Goal: Task Accomplishment & Management: Use online tool/utility

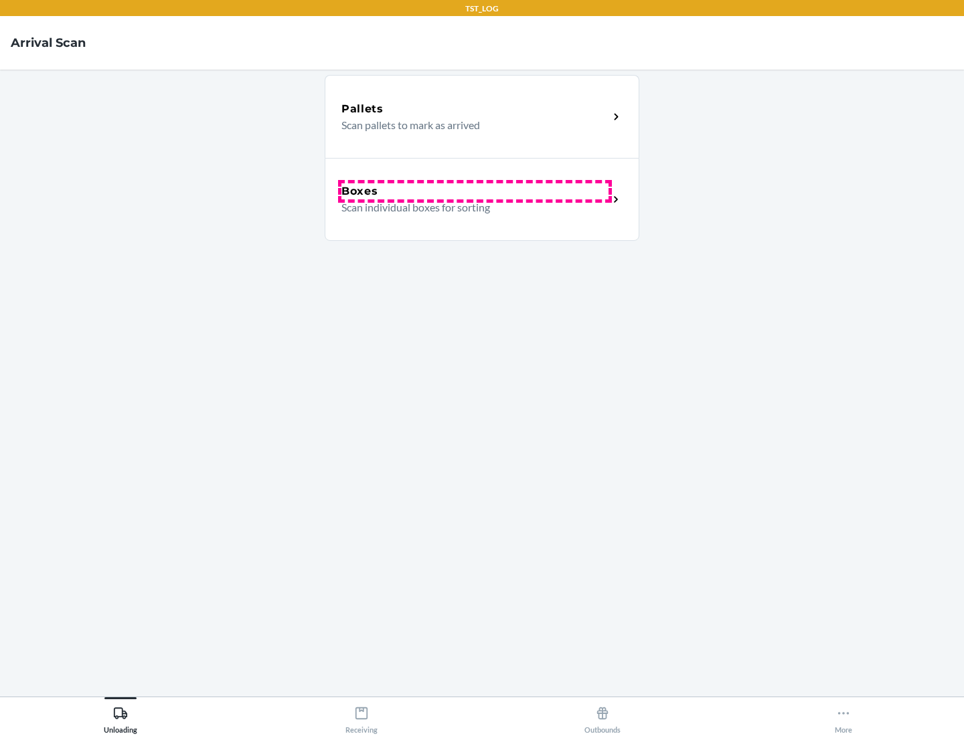
click at [475, 191] on div "Boxes" at bounding box center [474, 191] width 267 height 16
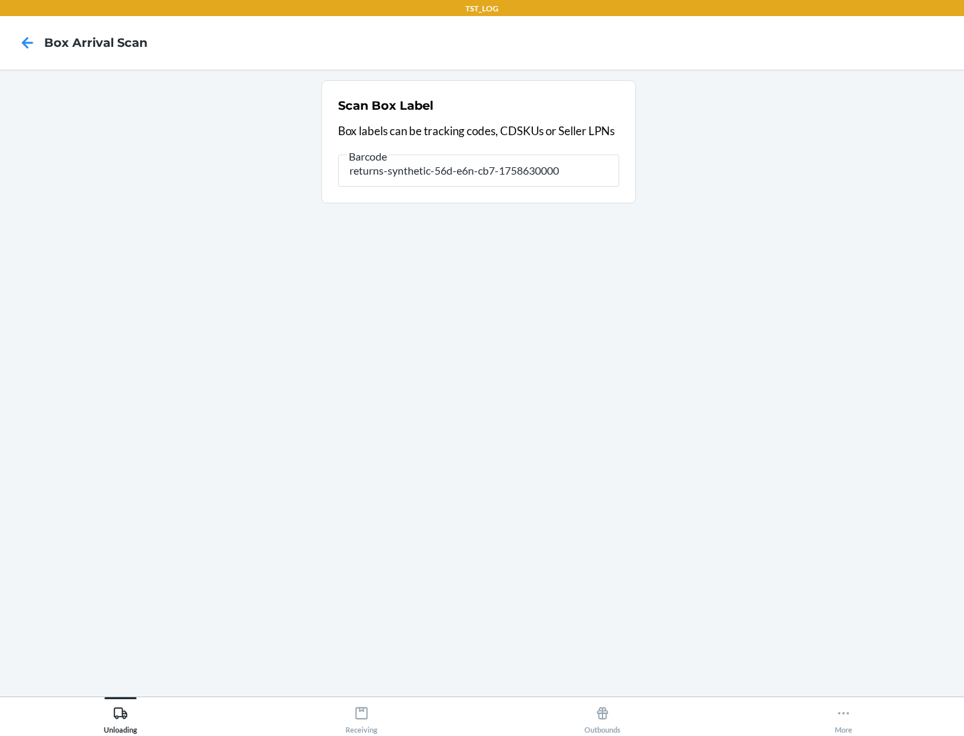
type input "returns-synthetic-56d-e6n-cb7-1758630000"
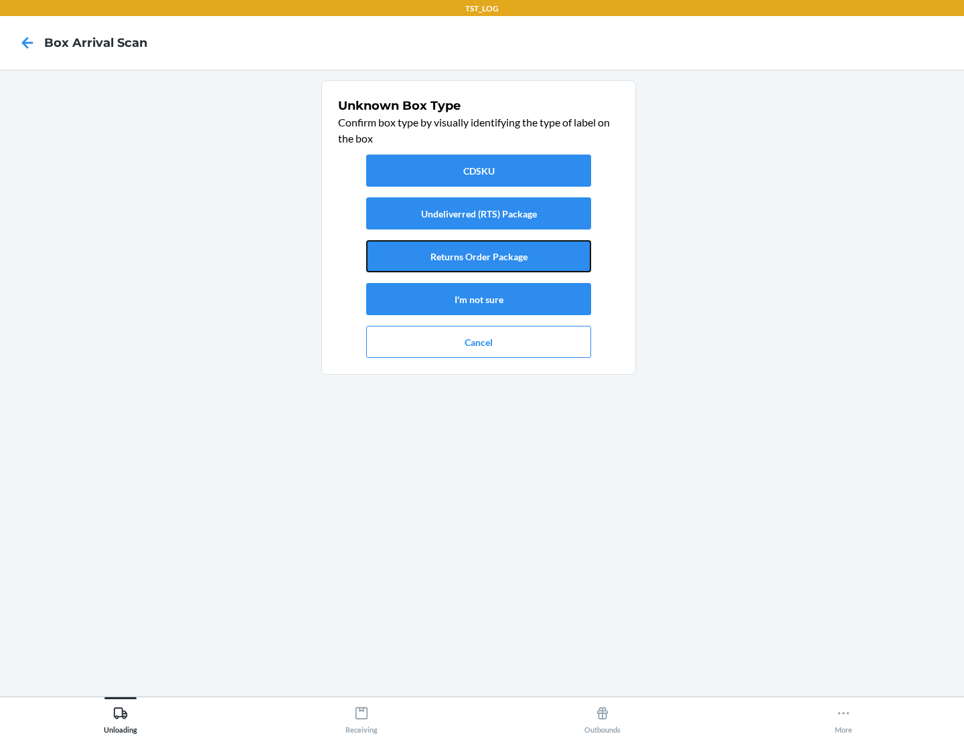
click at [479, 256] on button "Returns Order Package" at bounding box center [478, 256] width 225 height 32
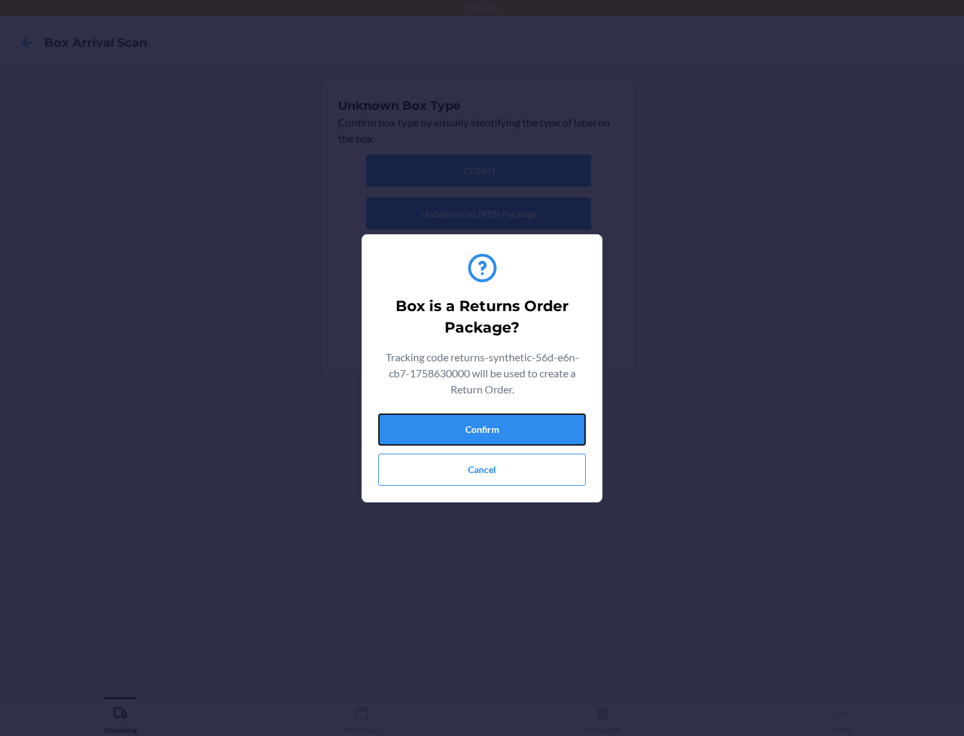
click at [482, 429] on button "Confirm" at bounding box center [481, 430] width 207 height 32
